Goal: Task Accomplishment & Management: Manage account settings

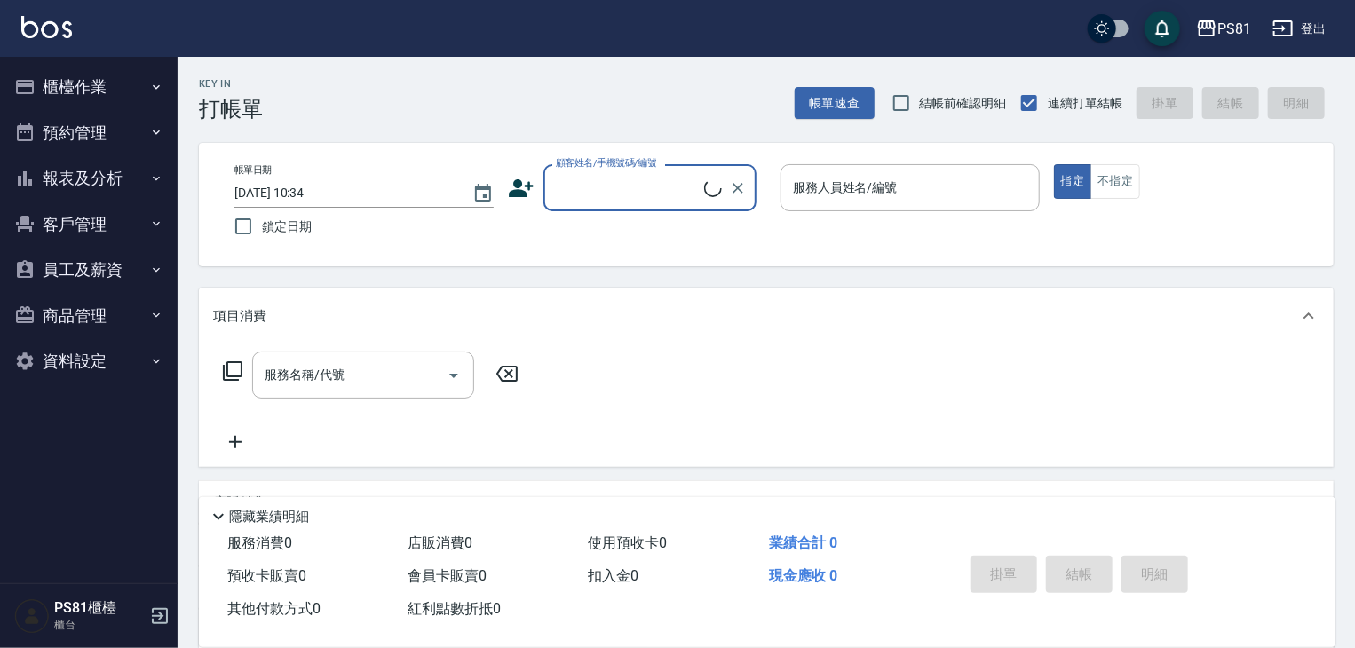
click at [81, 84] on button "櫃檯作業" at bounding box center [88, 87] width 163 height 46
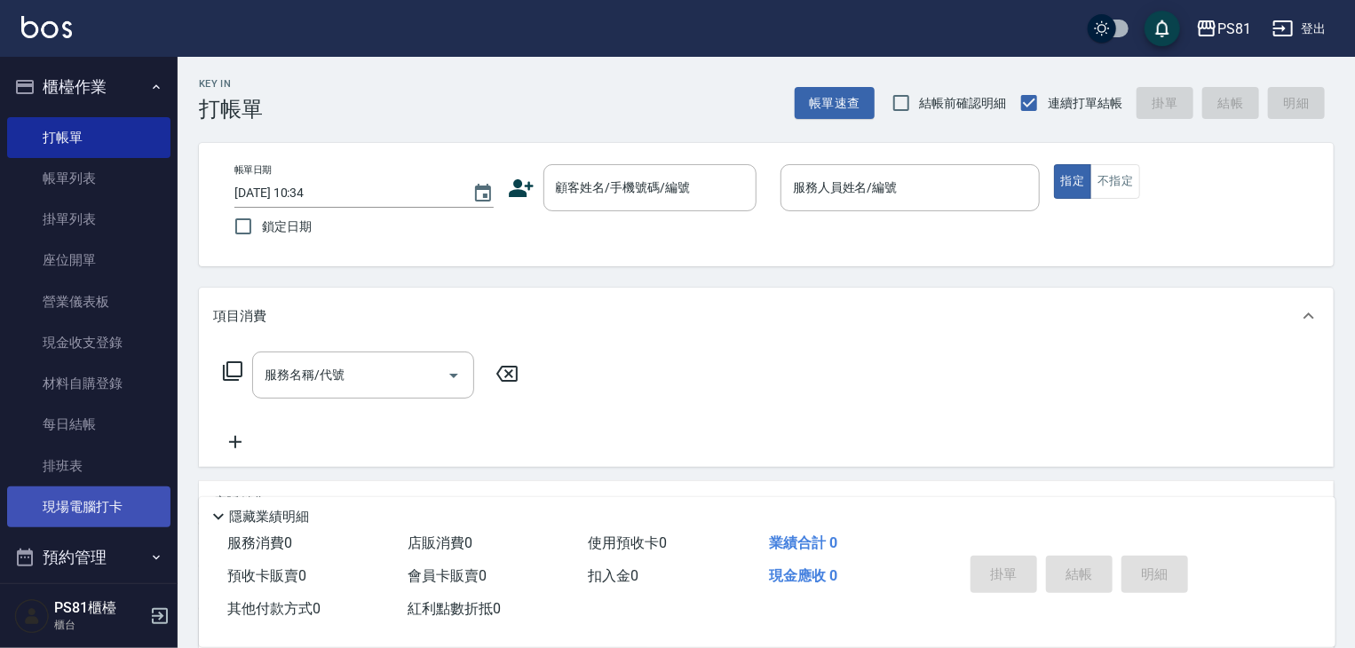
click at [92, 509] on link "現場電腦打卡" at bounding box center [88, 507] width 163 height 41
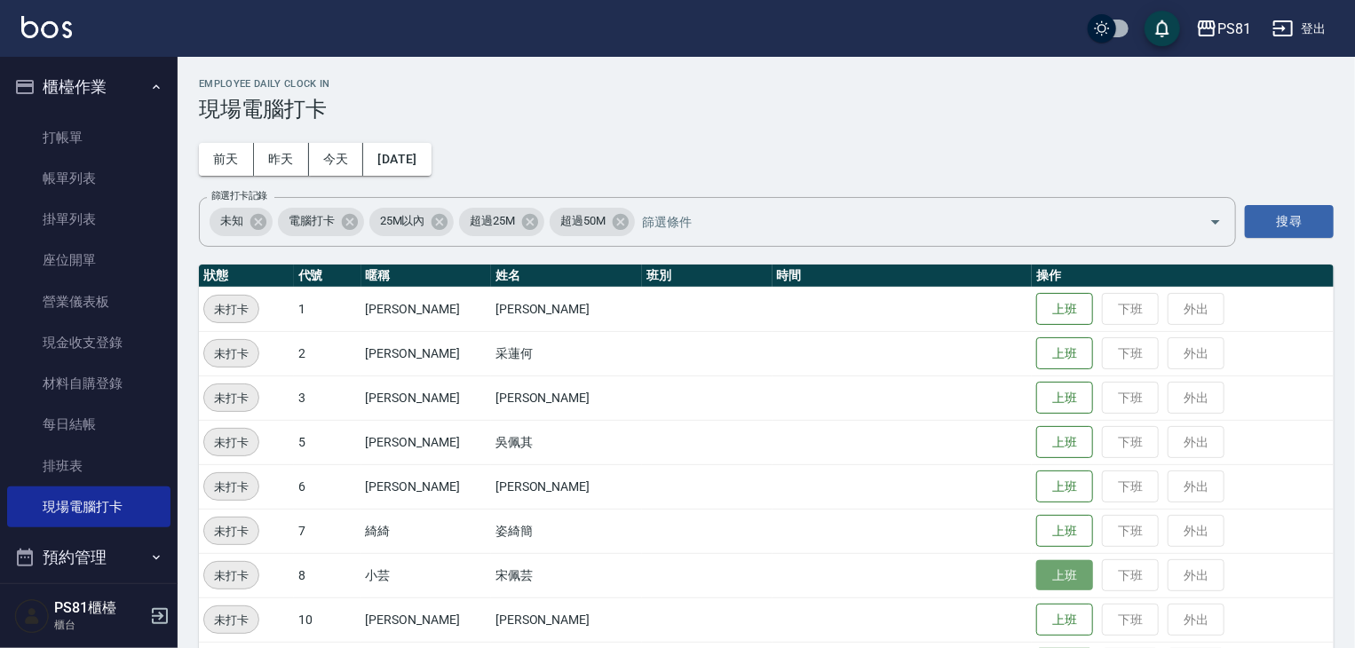
click at [1037, 573] on button "上班" at bounding box center [1065, 575] width 57 height 31
click at [0, 85] on nav "櫃檯作業 打帳單 帳單列表 掛單列表 座位開單 營業儀表板 現金收支登錄 材料自購登錄 每日結帳 排班表 現場電腦打卡 預約管理 預約管理 單日預約紀錄 單週…" at bounding box center [89, 320] width 178 height 527
drag, startPoint x: 389, startPoint y: 111, endPoint x: 322, endPoint y: 123, distance: 68.5
click at [341, 118] on h3 "現場電腦打卡" at bounding box center [766, 109] width 1135 height 25
drag, startPoint x: 774, startPoint y: 26, endPoint x: 848, endPoint y: 1, distance: 77.8
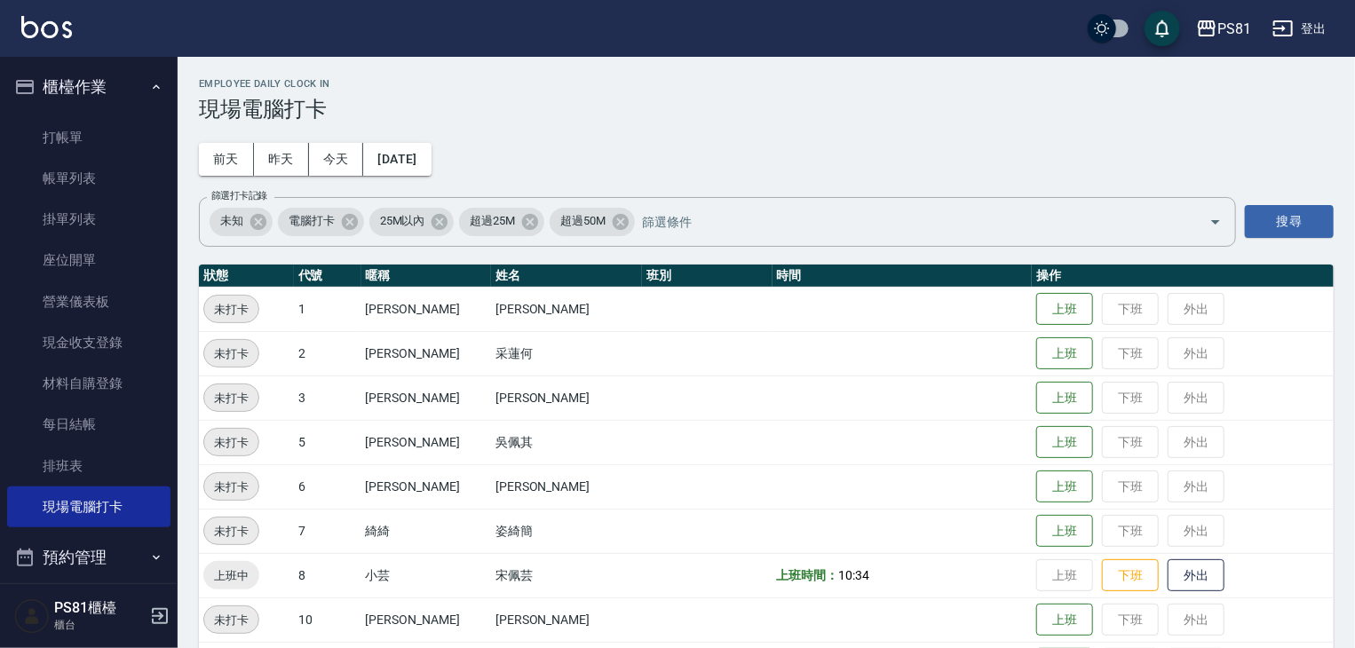
click at [803, 19] on div "PS81 登出" at bounding box center [677, 28] width 1355 height 57
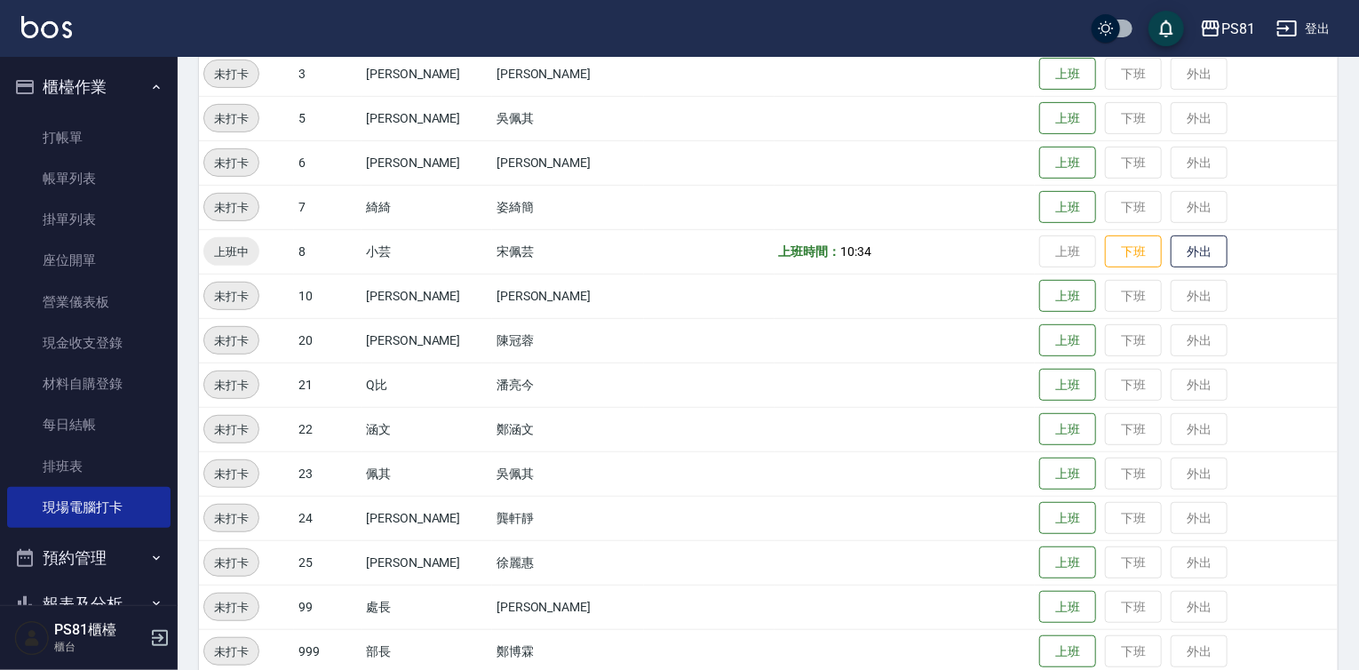
scroll to position [355, 0]
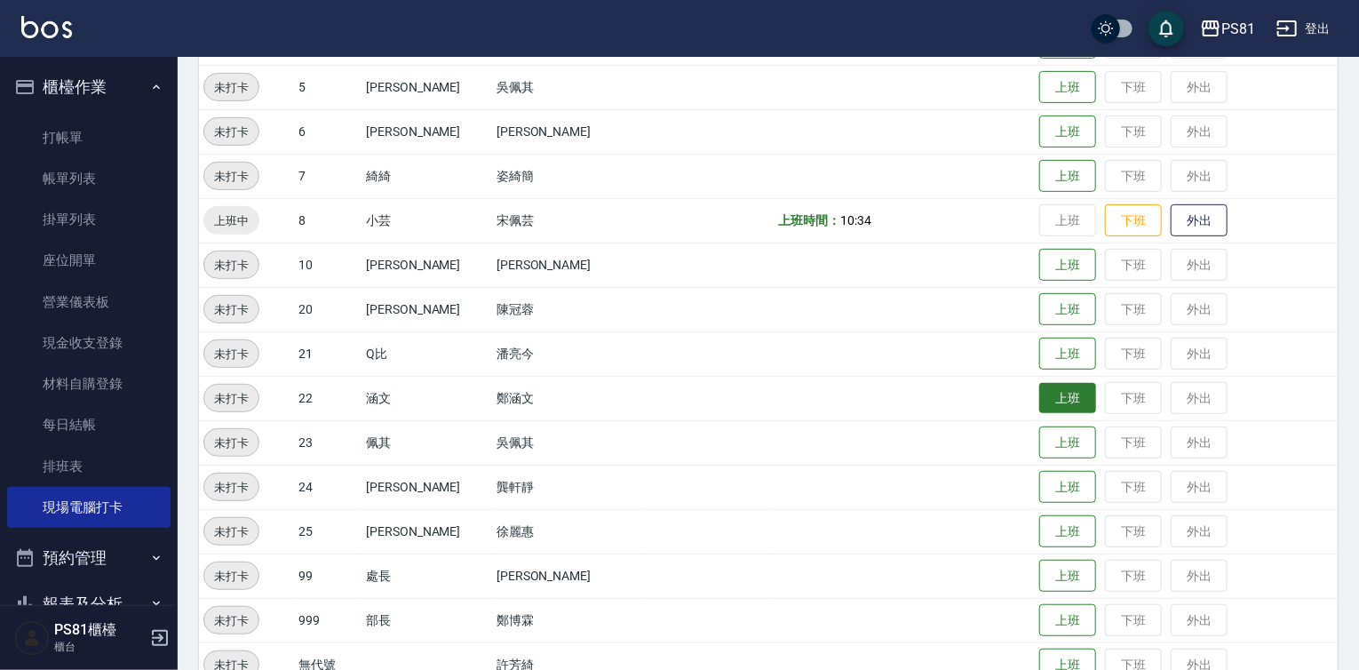
click at [1045, 401] on button "上班" at bounding box center [1067, 398] width 57 height 31
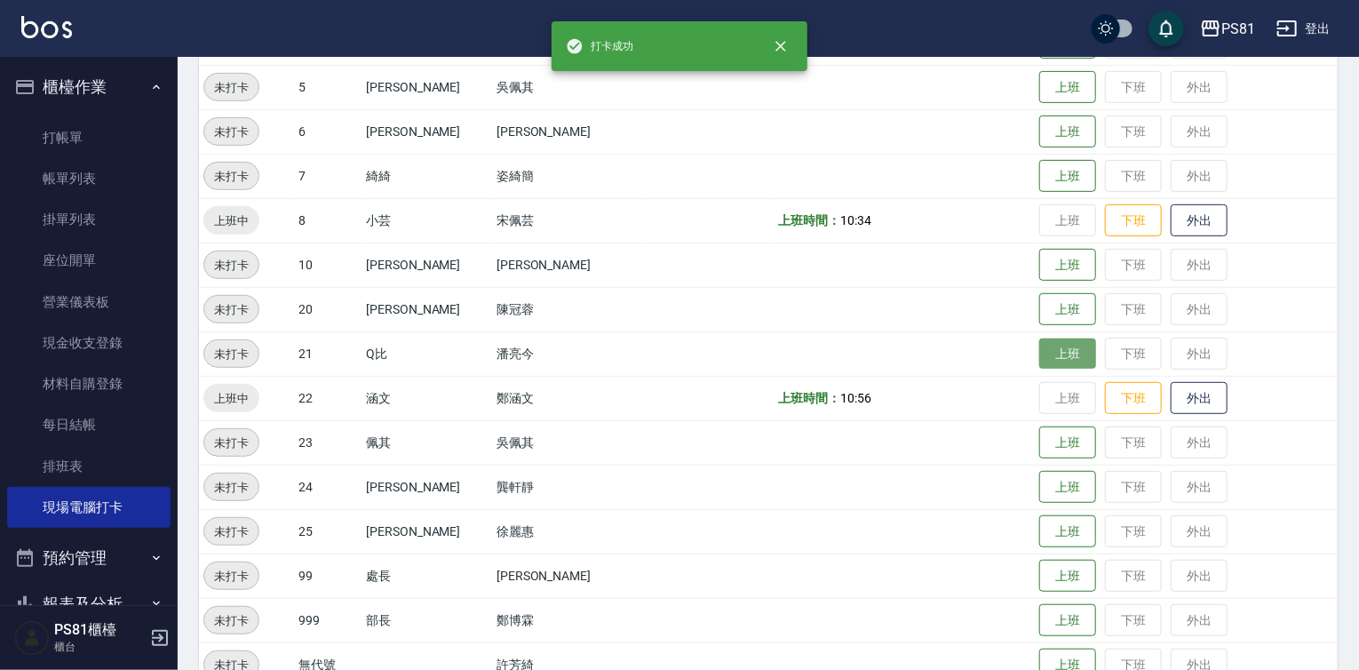
click at [1041, 349] on button "上班" at bounding box center [1067, 353] width 57 height 31
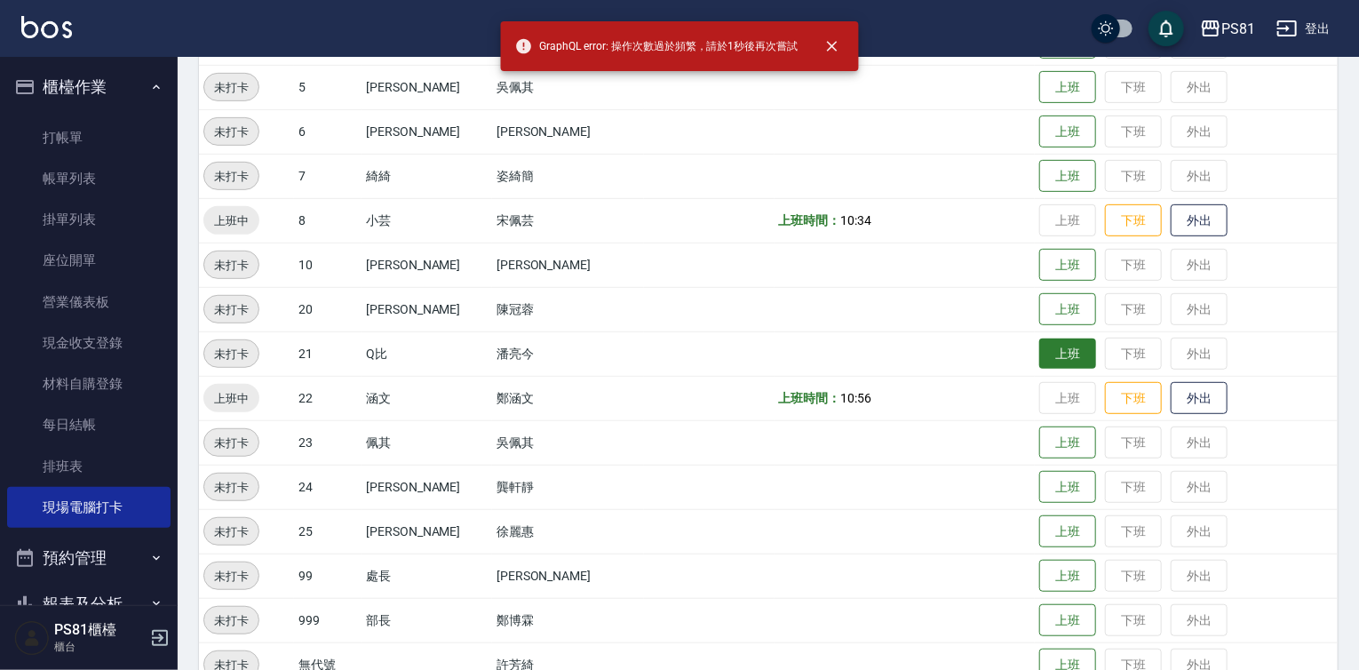
click at [1041, 349] on button "上班" at bounding box center [1067, 353] width 57 height 31
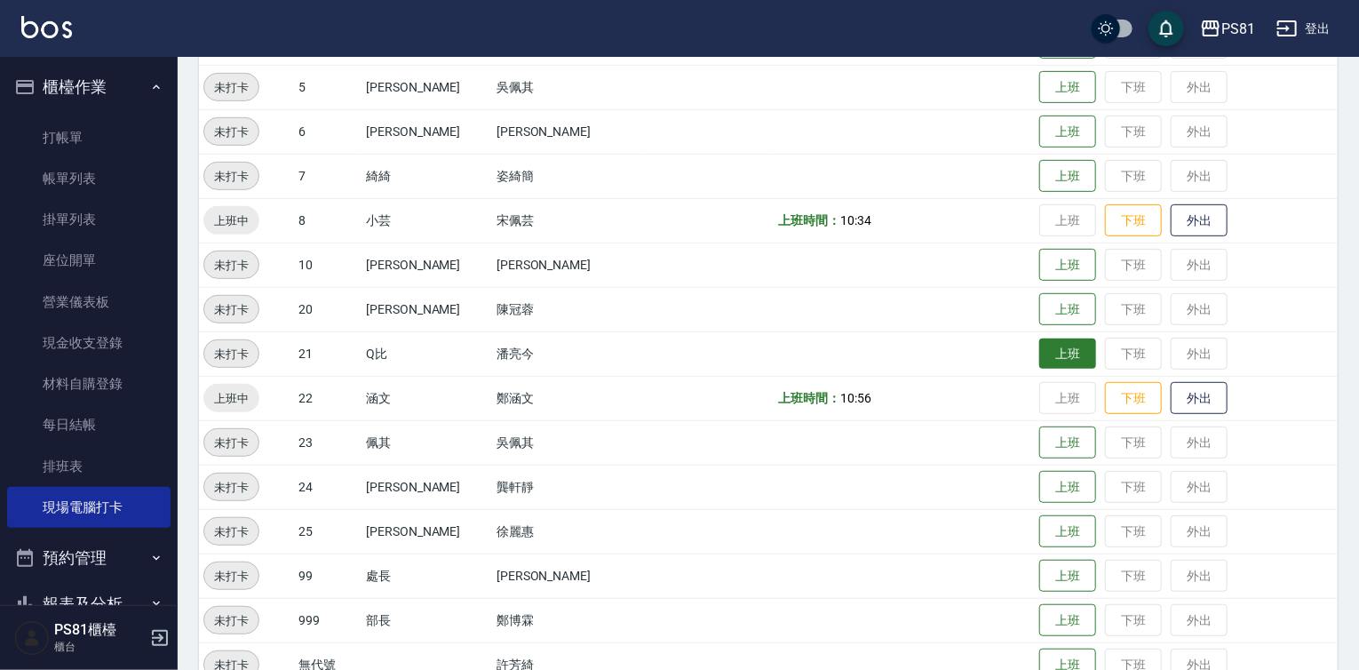
click at [1041, 349] on button "上班" at bounding box center [1067, 353] width 57 height 31
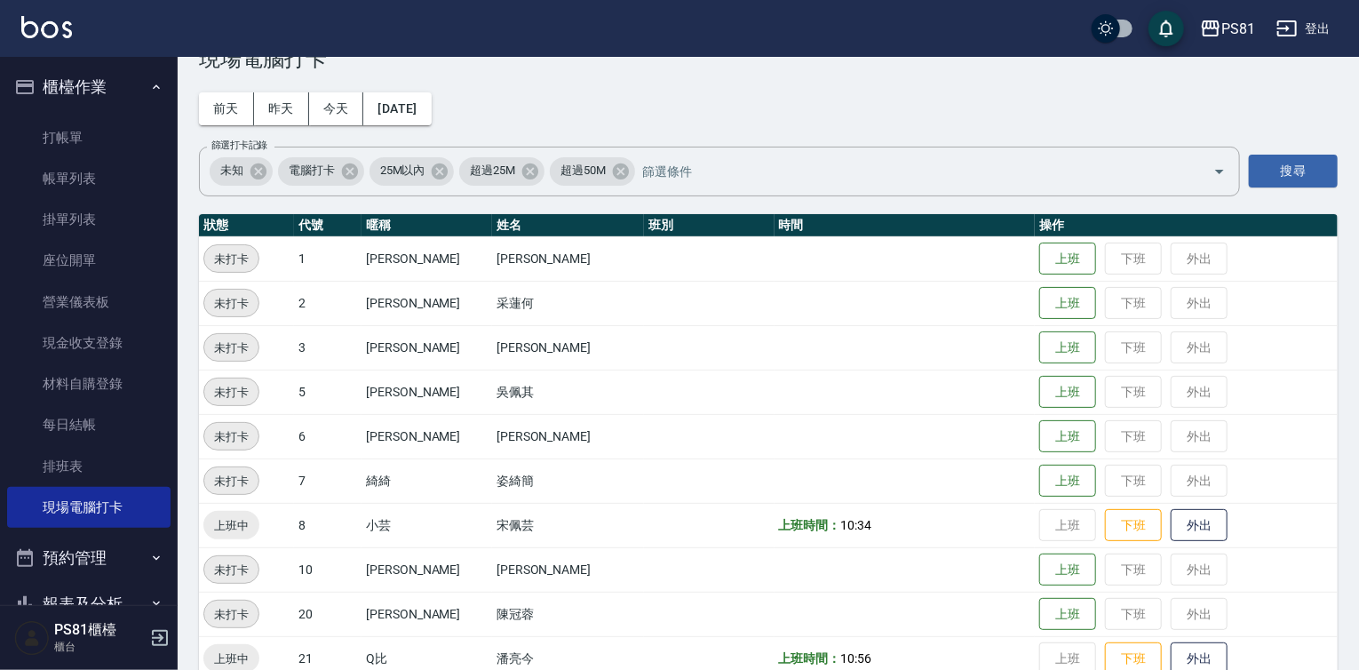
scroll to position [0, 0]
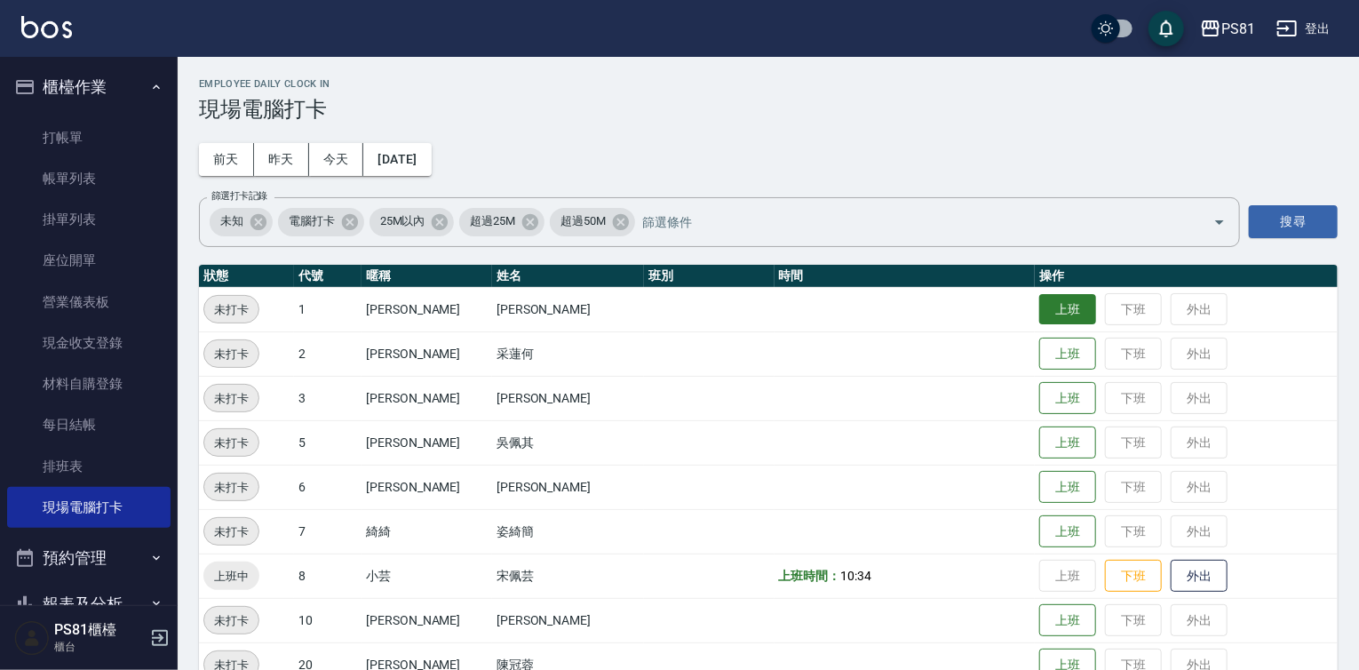
click at [1063, 295] on button "上班" at bounding box center [1067, 309] width 57 height 31
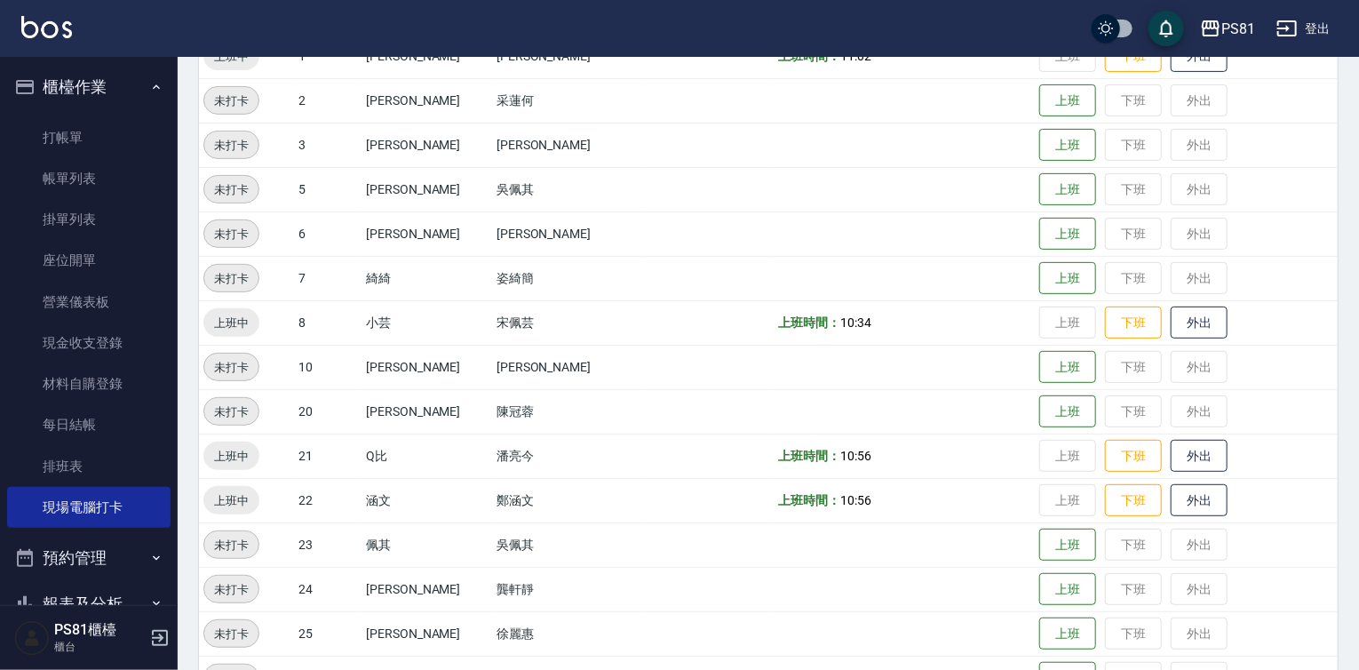
scroll to position [171, 0]
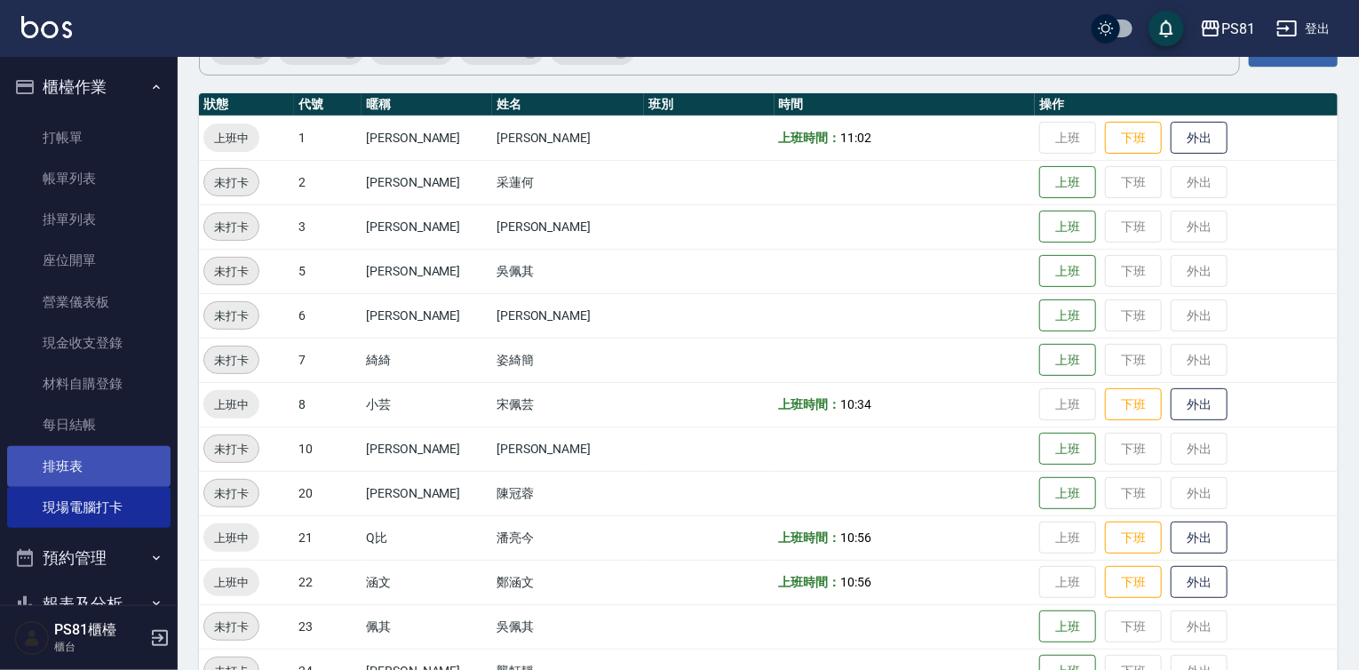
click at [109, 446] on link "排班表" at bounding box center [88, 466] width 163 height 41
